Goal: Contribute content: Add original content to the website for others to see

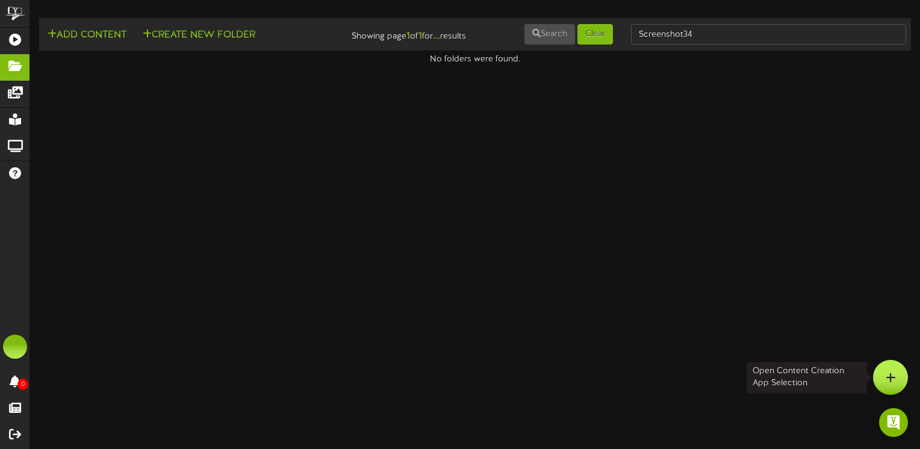
click at [896, 377] on div at bounding box center [890, 377] width 35 height 35
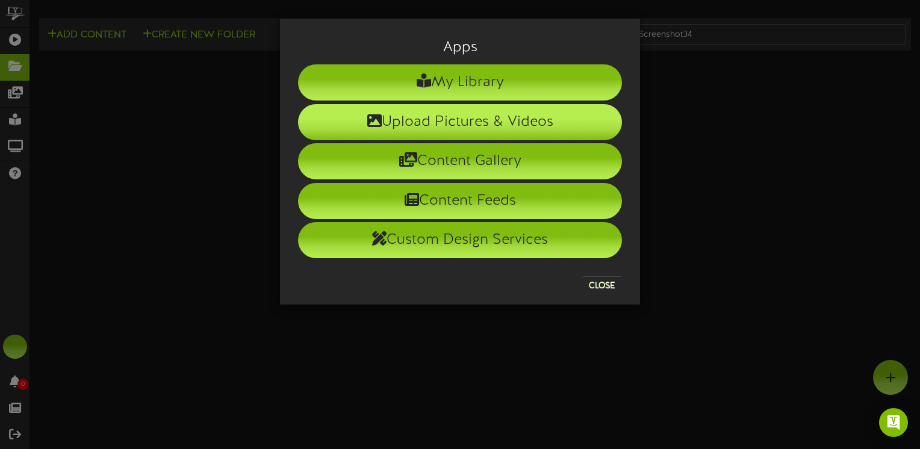
click at [470, 124] on li "Upload Pictures & Videos" at bounding box center [460, 122] width 324 height 36
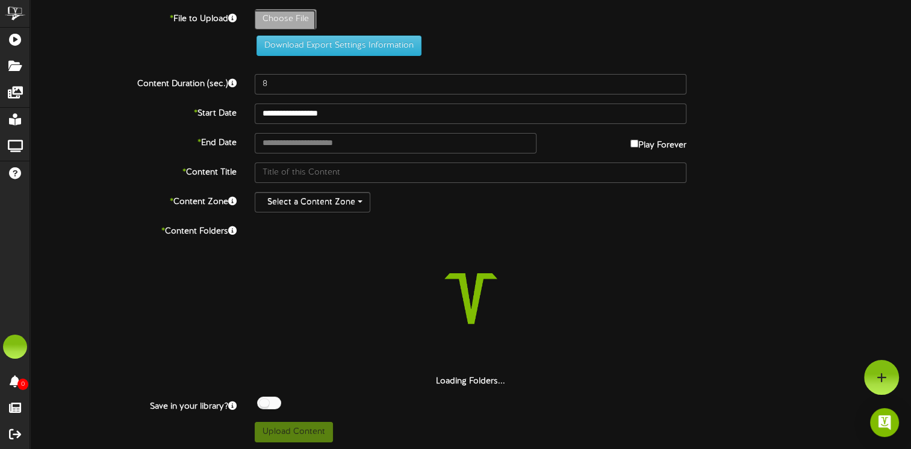
type input "**********"
type input "Screenshot35"
click at [306, 144] on input "text" at bounding box center [396, 143] width 282 height 20
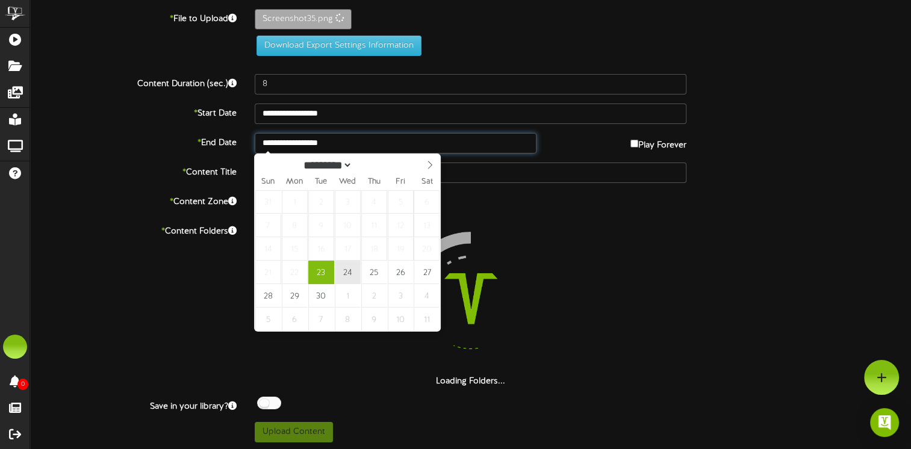
type input "**********"
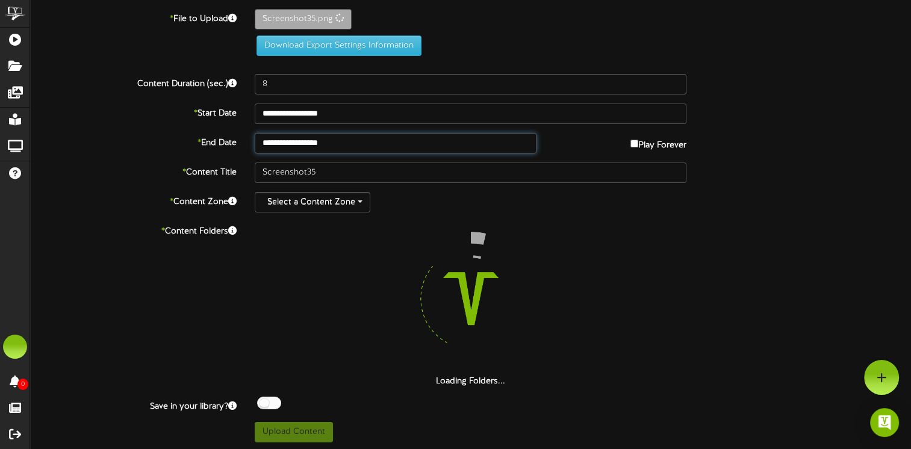
scroll to position [1, 0]
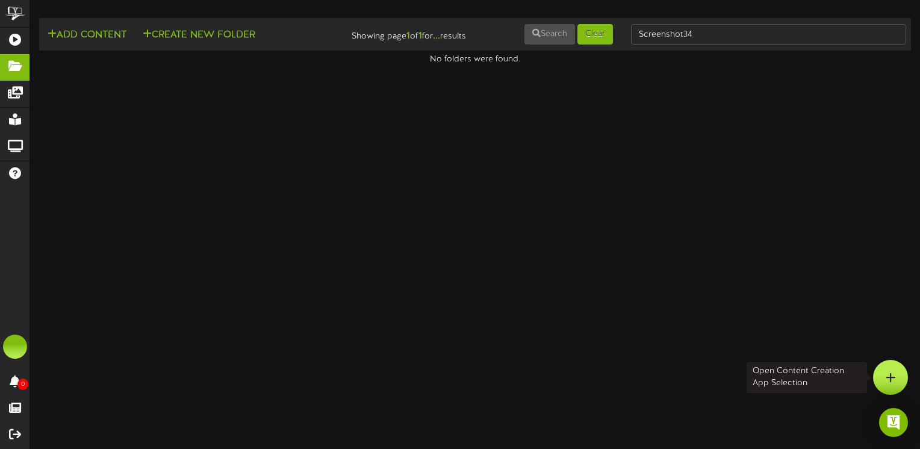
click at [889, 379] on icon at bounding box center [891, 377] width 10 height 11
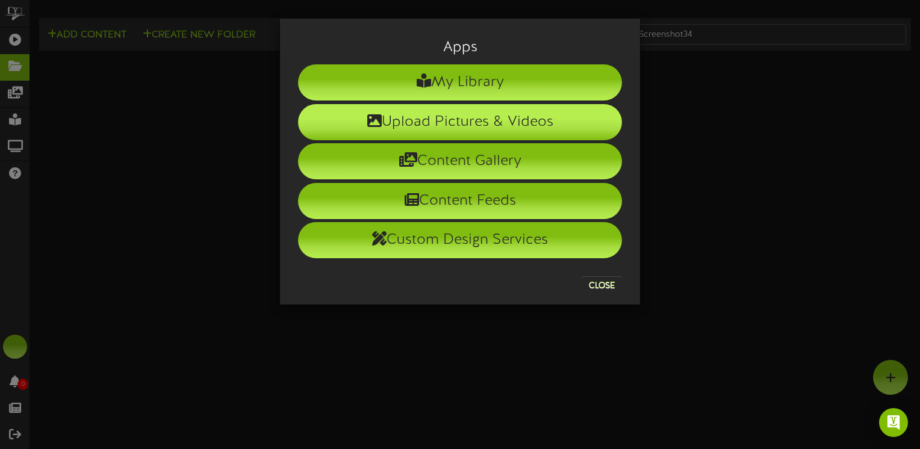
click at [431, 122] on li "Upload Pictures & Videos" at bounding box center [460, 122] width 324 height 36
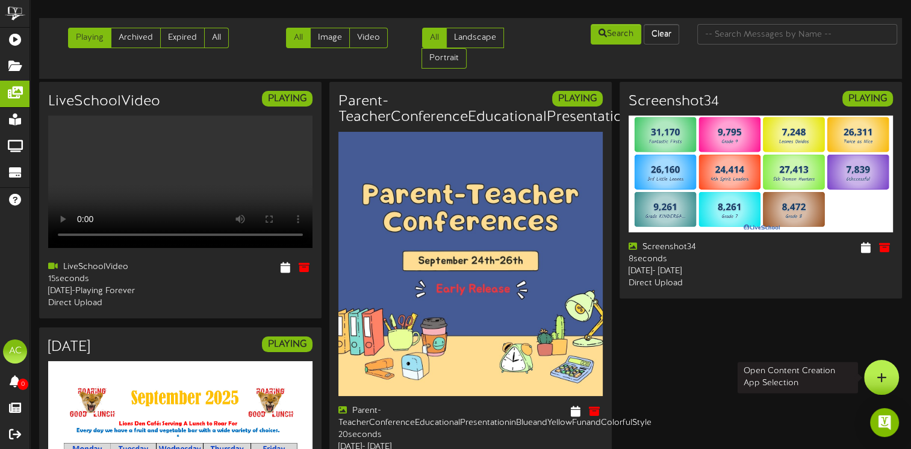
click at [887, 380] on div at bounding box center [881, 377] width 35 height 35
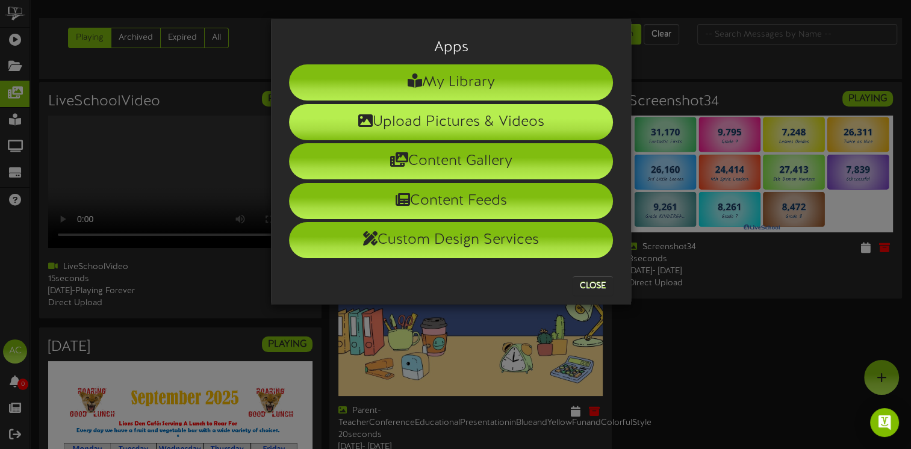
click at [455, 125] on li "Upload Pictures & Videos" at bounding box center [451, 122] width 324 height 36
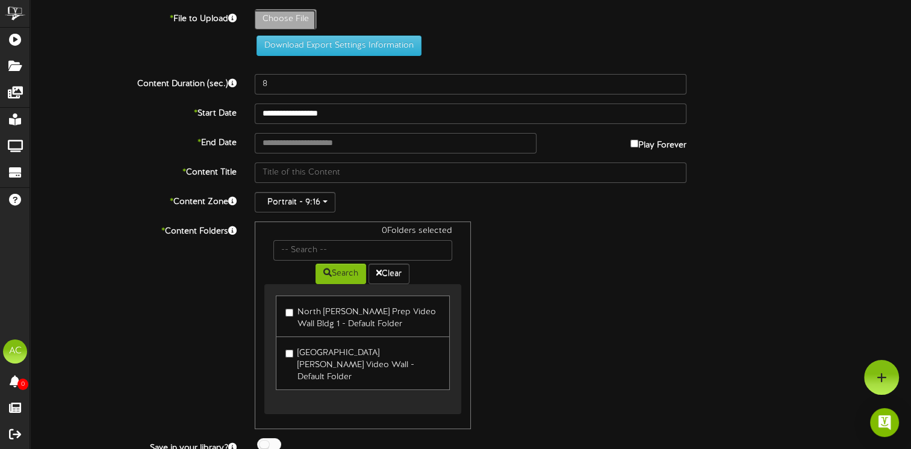
type input "**********"
type input "Screenshot35"
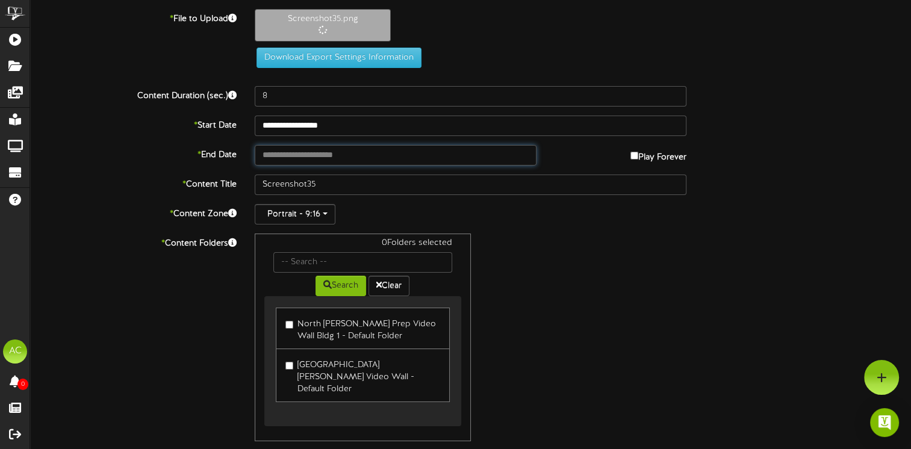
click at [279, 155] on input "text" at bounding box center [396, 155] width 282 height 20
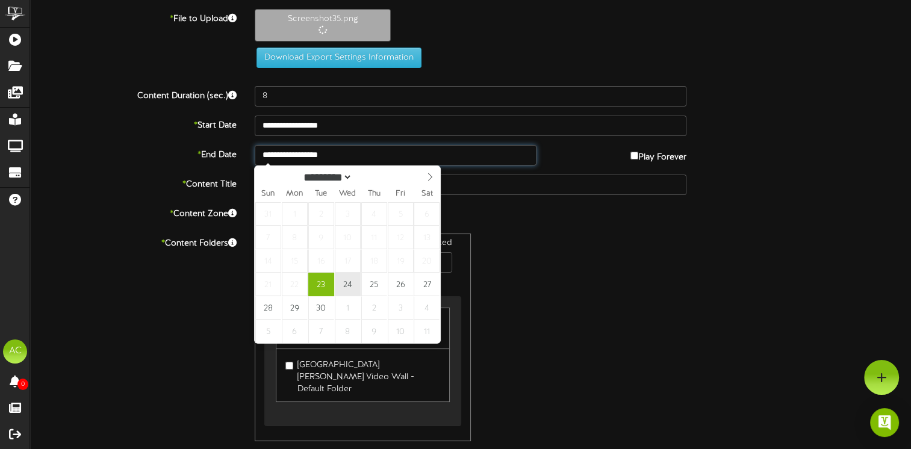
type input "**********"
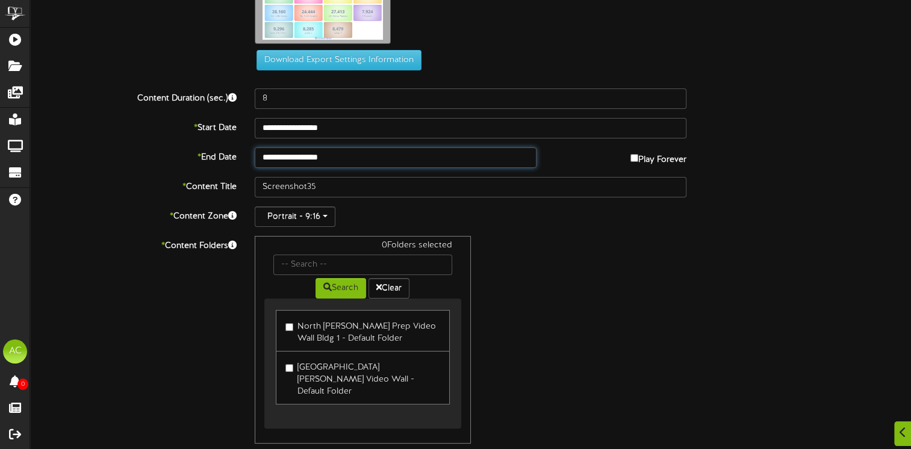
scroll to position [83, 0]
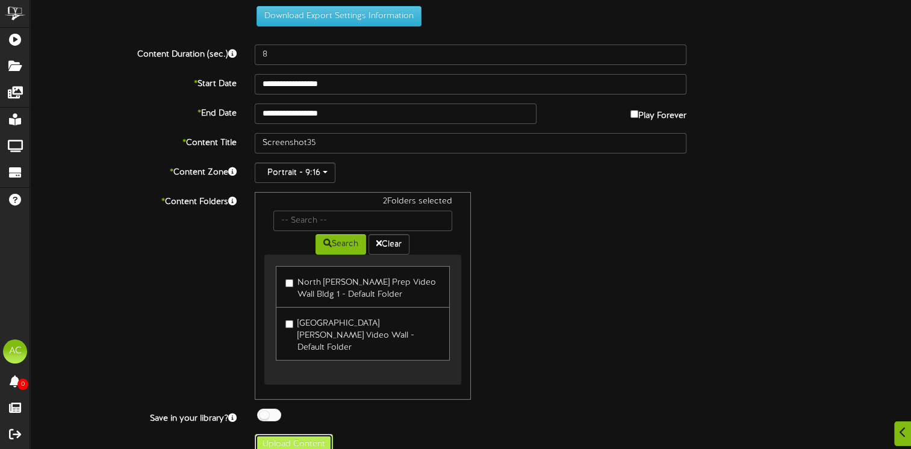
click at [305, 434] on button "Upload Content" at bounding box center [294, 444] width 78 height 20
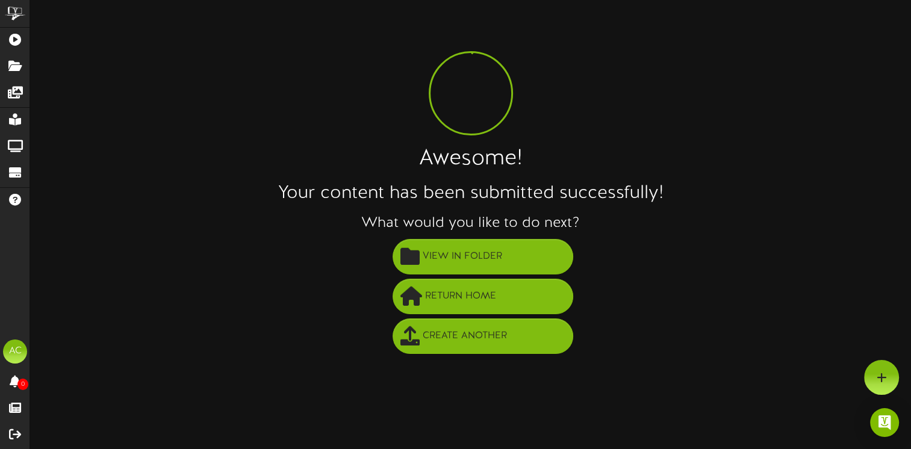
scroll to position [0, 0]
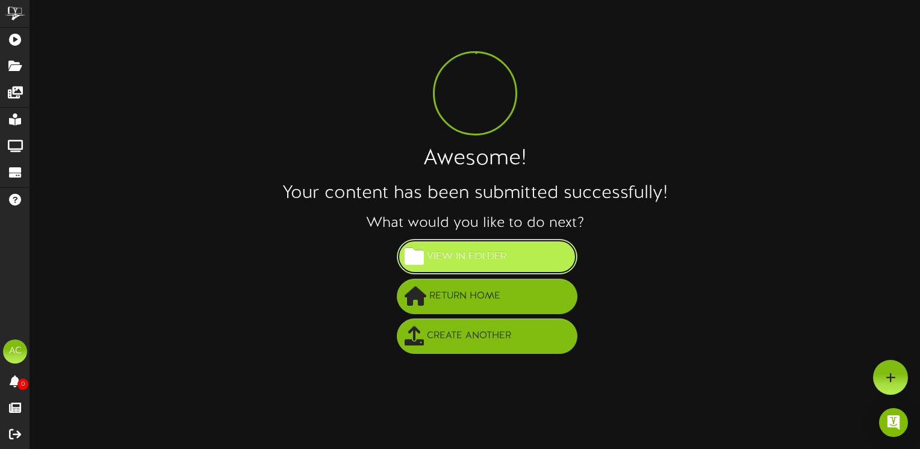
click at [484, 259] on span "View in Folder" at bounding box center [466, 257] width 85 height 20
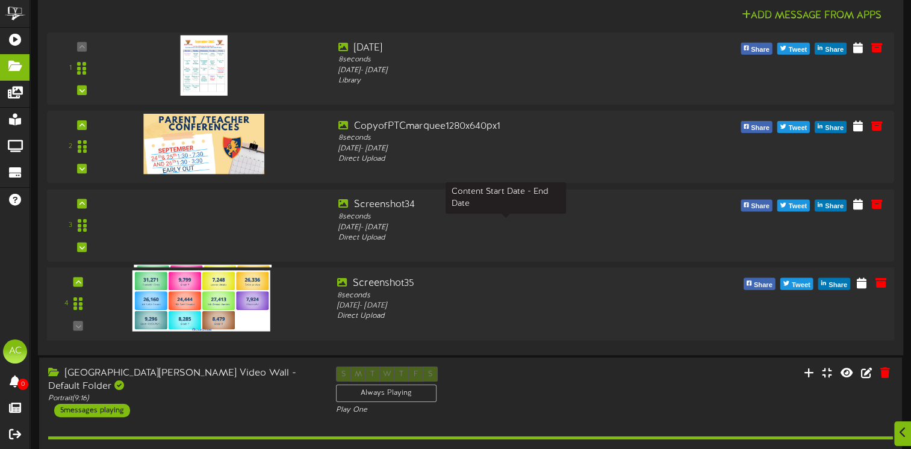
scroll to position [181, 0]
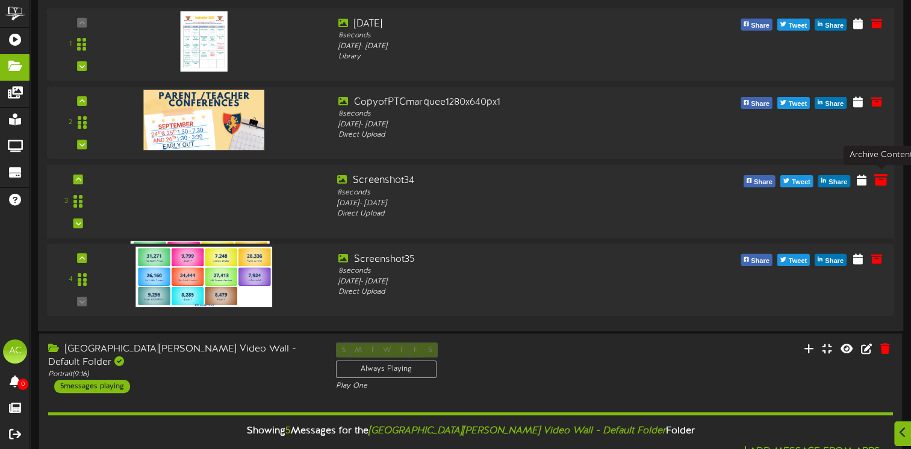
click at [883, 177] on icon at bounding box center [880, 179] width 13 height 13
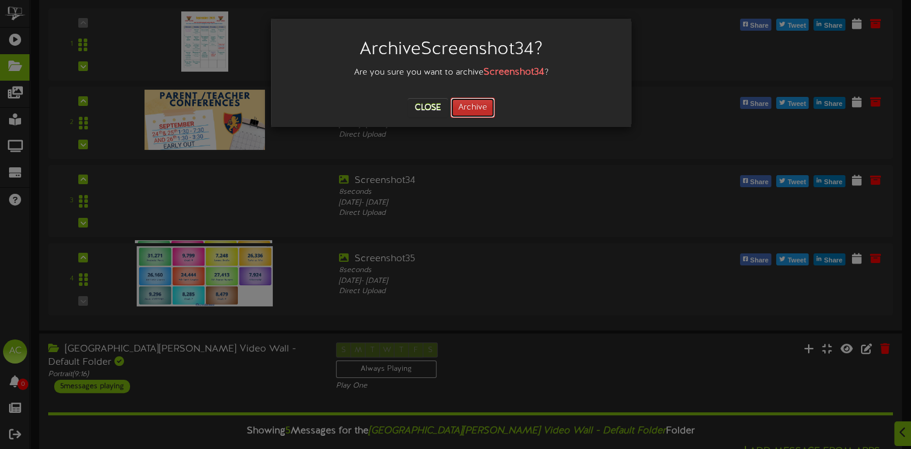
click at [479, 100] on button "Archive" at bounding box center [472, 108] width 45 height 20
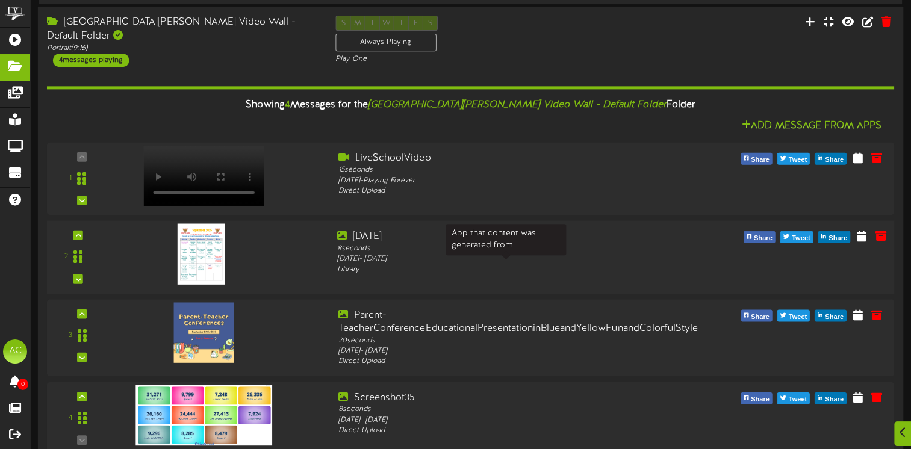
scroll to position [433, 0]
